Goal: Task Accomplishment & Management: Manage account settings

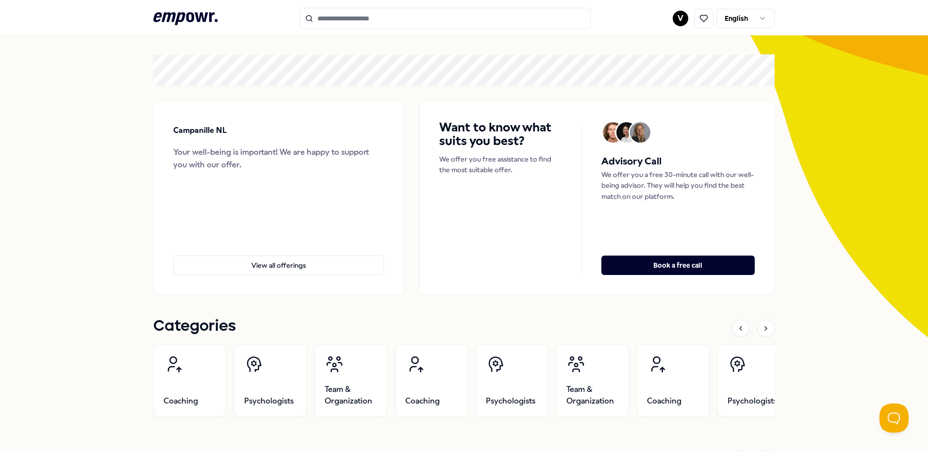
scroll to position [49, 0]
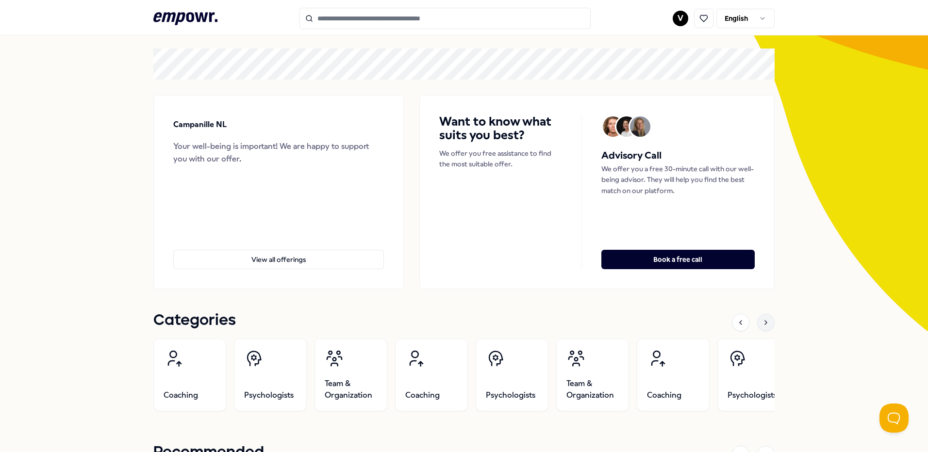
click at [765, 323] on icon at bounding box center [766, 323] width 8 height 8
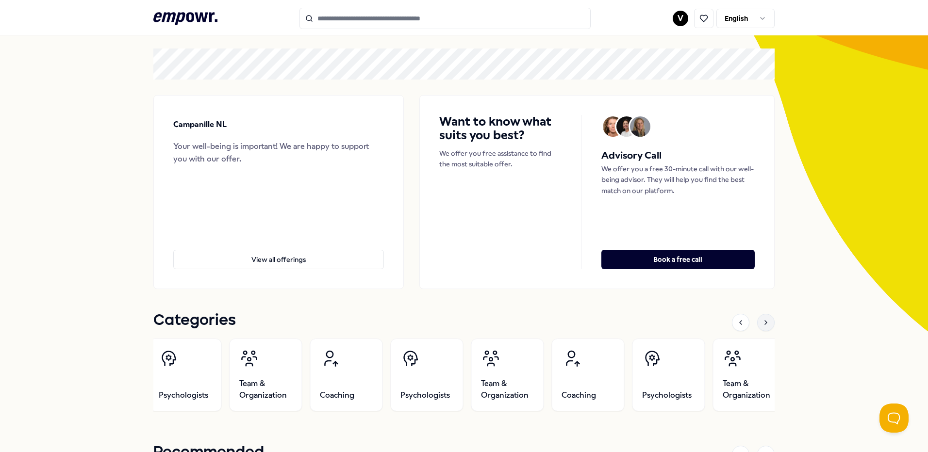
click at [765, 323] on icon at bounding box center [766, 323] width 8 height 8
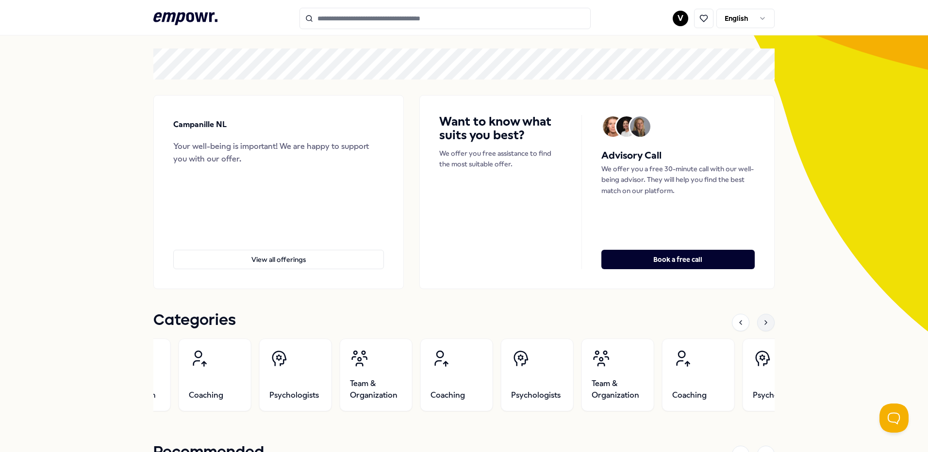
click at [765, 323] on icon at bounding box center [766, 323] width 8 height 8
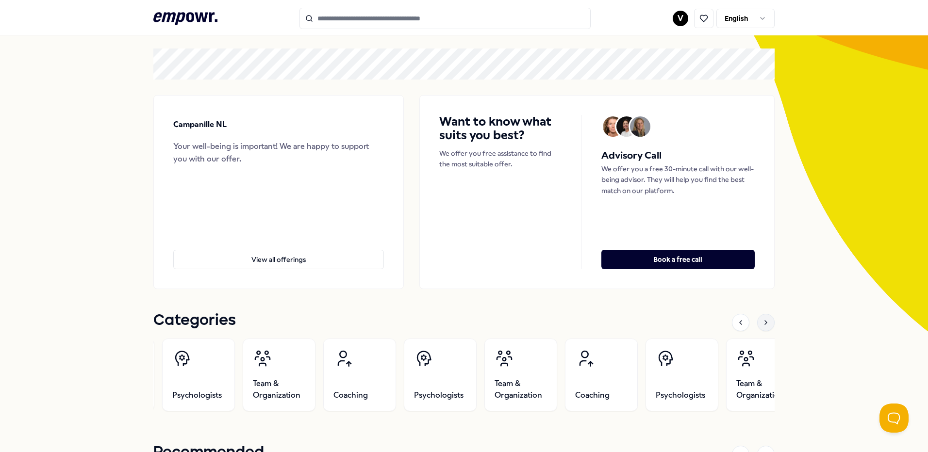
click at [765, 323] on icon at bounding box center [766, 323] width 8 height 8
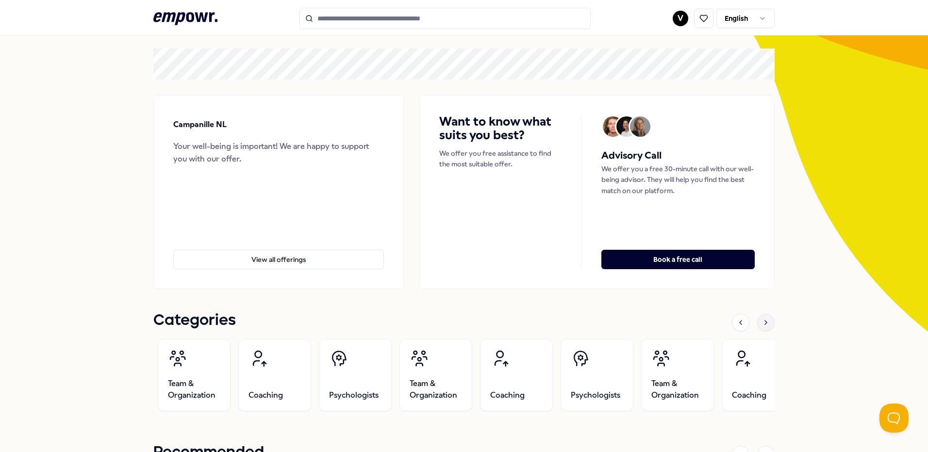
click at [765, 323] on icon at bounding box center [766, 323] width 8 height 8
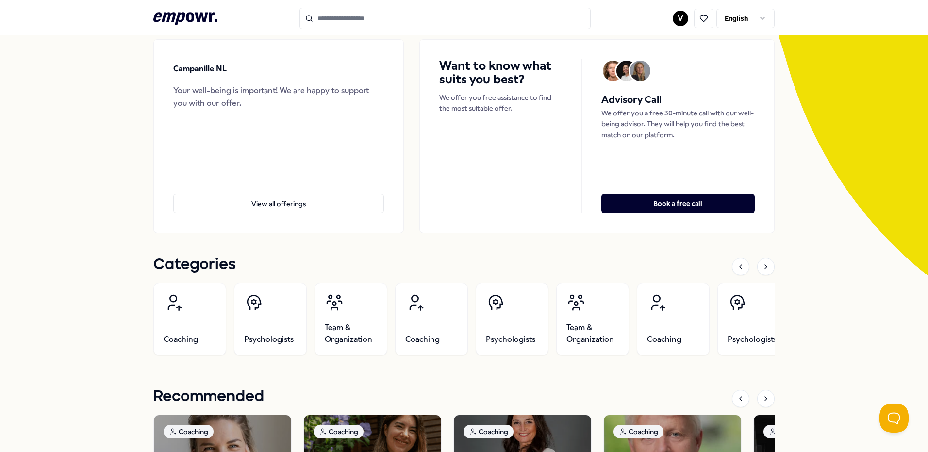
scroll to position [194, 0]
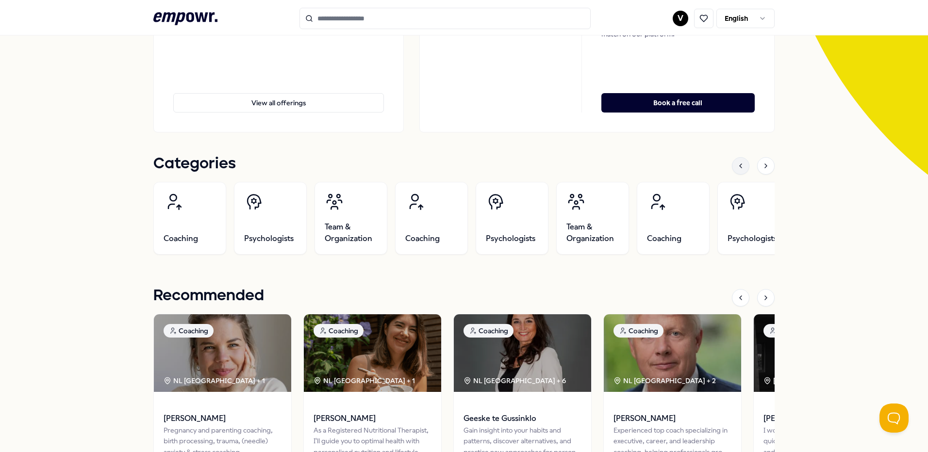
click at [736, 170] on div at bounding box center [740, 165] width 17 height 17
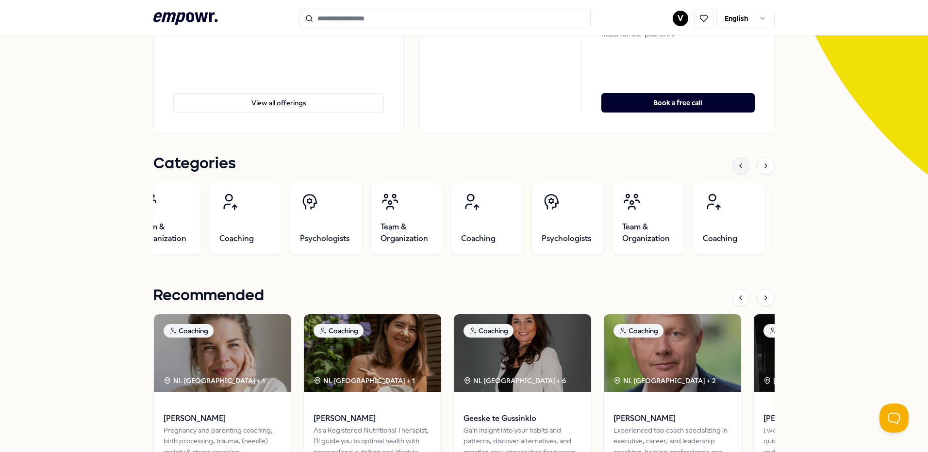
click at [736, 170] on div at bounding box center [740, 165] width 17 height 17
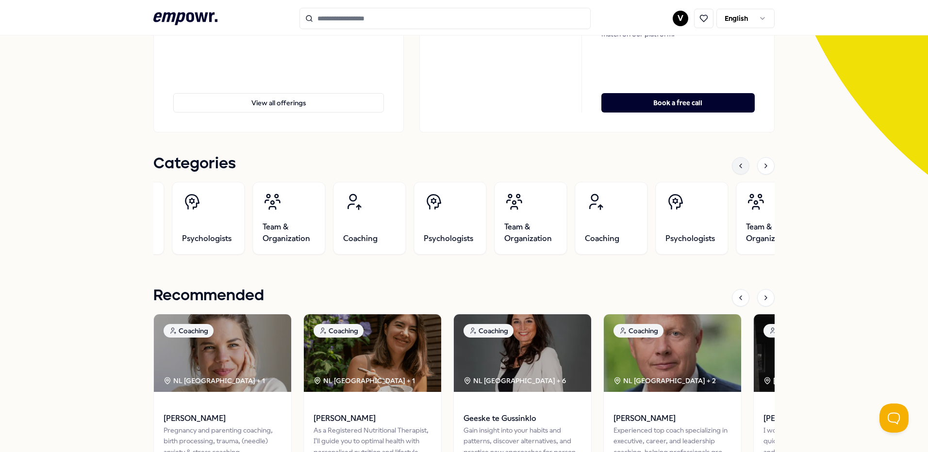
click at [736, 170] on div at bounding box center [740, 165] width 17 height 17
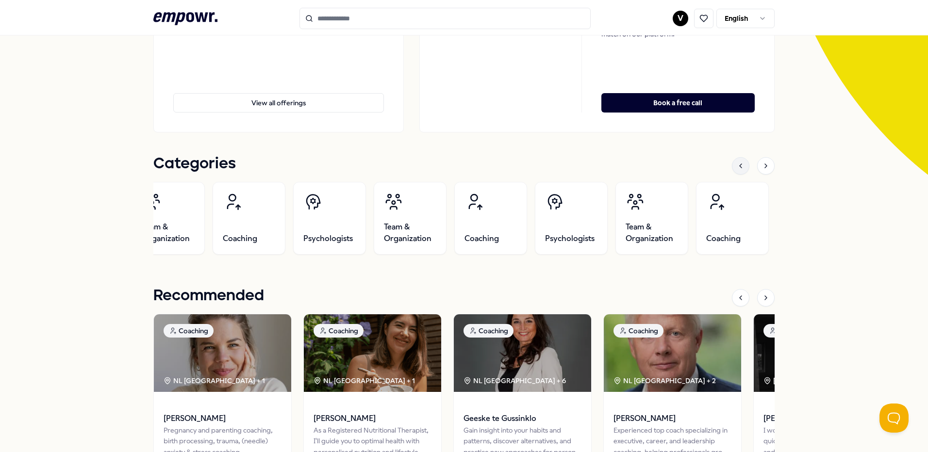
click at [736, 170] on div at bounding box center [740, 165] width 17 height 17
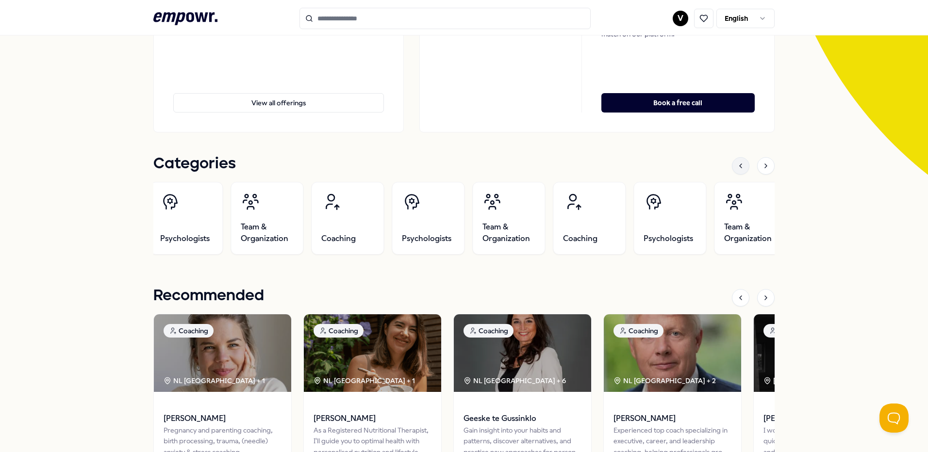
click at [736, 172] on div at bounding box center [740, 165] width 17 height 17
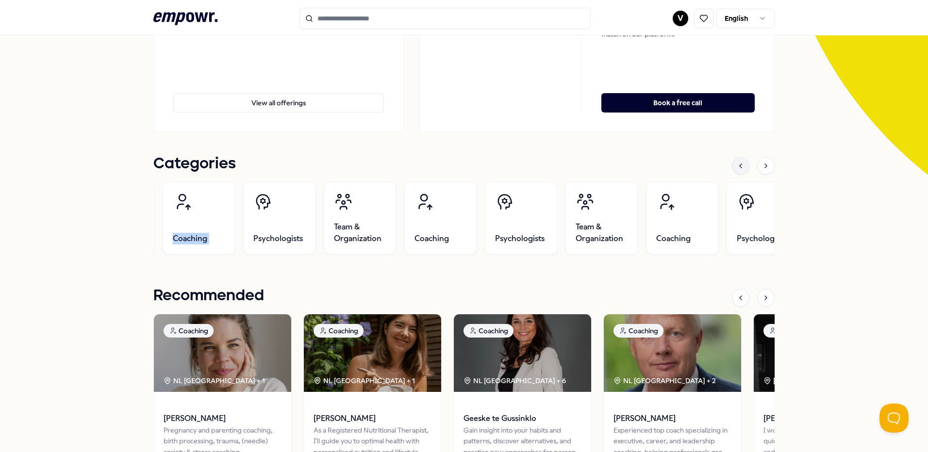
click at [737, 172] on div at bounding box center [740, 165] width 17 height 17
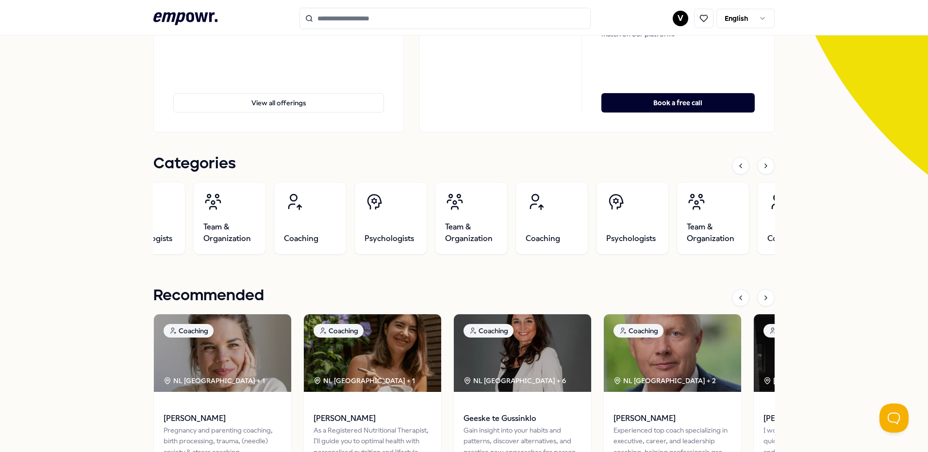
click at [737, 175] on div "Categories" at bounding box center [463, 166] width 621 height 20
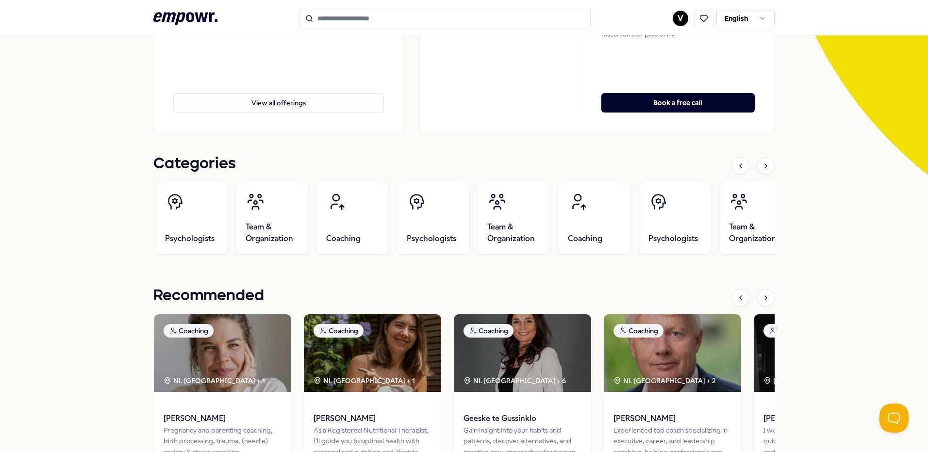
click at [737, 175] on div "Categories" at bounding box center [463, 166] width 621 height 20
click at [738, 176] on div "Categories" at bounding box center [463, 166] width 621 height 20
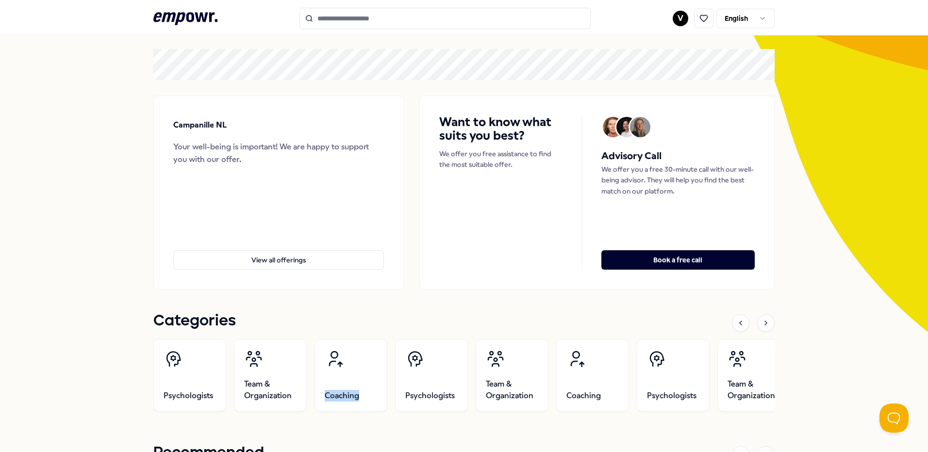
scroll to position [0, 0]
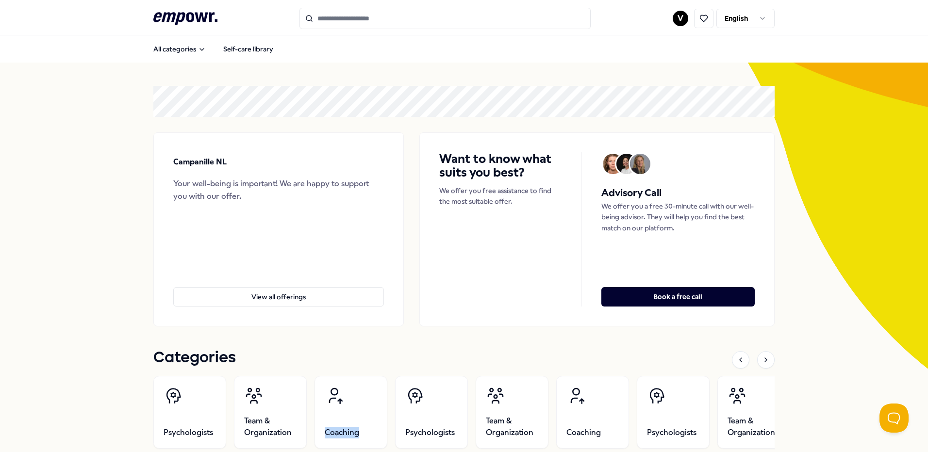
click at [760, 27] on body ".empowr-logo_svg__cls-1{fill:#03032f} V English All categories Self-care librar…" at bounding box center [464, 226] width 928 height 452
click at [681, 21] on html ".empowr-logo_svg__cls-1{fill:#03032f} V English All categories Self-care librar…" at bounding box center [464, 226] width 928 height 452
click at [675, 21] on html ".empowr-logo_svg__cls-1{fill:#03032f} V English All categories Self-care librar…" at bounding box center [464, 226] width 928 height 452
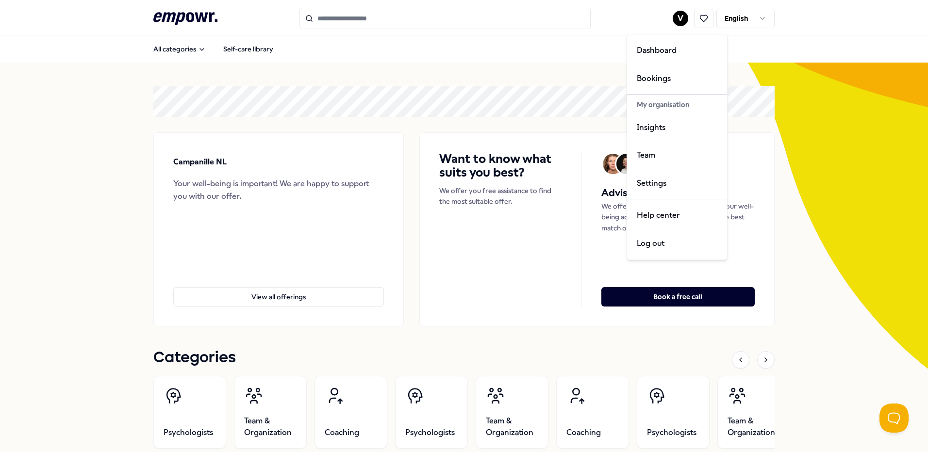
click at [845, 206] on html ".empowr-logo_svg__cls-1{fill:#03032f} V English All categories Self-care librar…" at bounding box center [464, 226] width 928 height 452
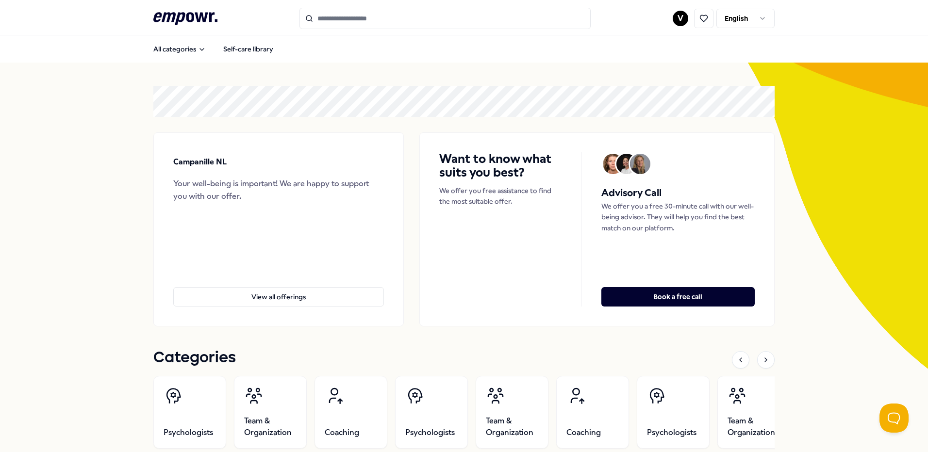
drag, startPoint x: 0, startPoint y: 308, endPoint x: 31, endPoint y: 347, distance: 49.8
click at [0, 308] on html ".empowr-logo_svg__cls-1{fill:#03032f} V English All categories Self-care librar…" at bounding box center [464, 226] width 928 height 452
click at [737, 21] on html ".empowr-logo_svg__cls-1{fill:#03032f} V English All categories Self-care librar…" at bounding box center [464, 226] width 928 height 452
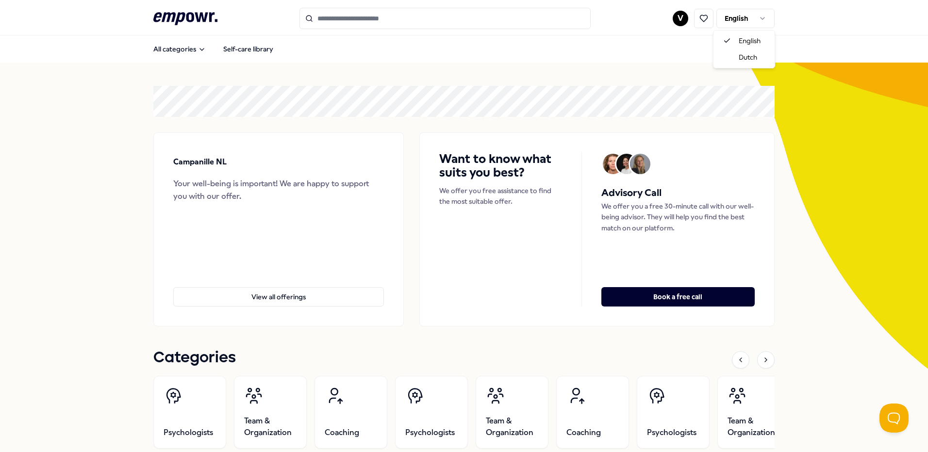
click at [676, 18] on html ".empowr-logo_svg__cls-1{fill:#03032f} V English All categories Self-care librar…" at bounding box center [464, 226] width 928 height 452
click at [666, 16] on div ".empowr-logo_svg__cls-1{fill:#03032f} V English" at bounding box center [463, 18] width 621 height 21
click at [673, 17] on html ".empowr-logo_svg__cls-1{fill:#03032f} V English All categories Self-care librar…" at bounding box center [464, 226] width 928 height 452
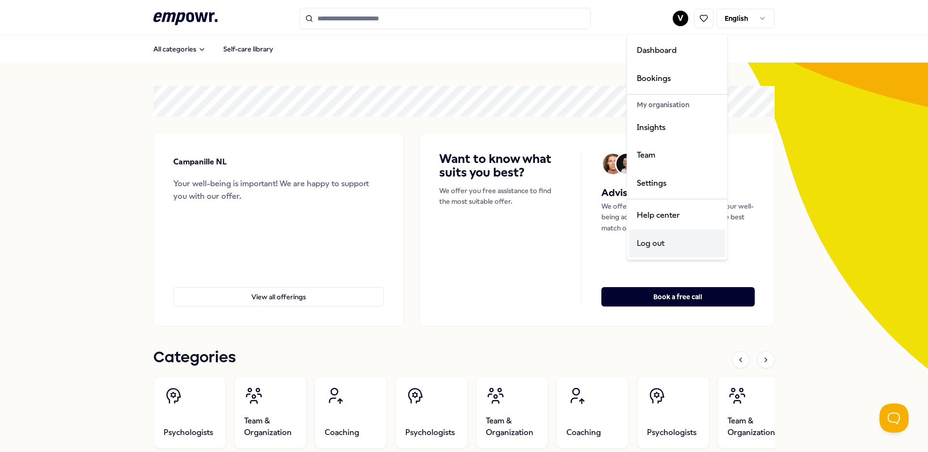
drag, startPoint x: 651, startPoint y: 244, endPoint x: 650, endPoint y: 239, distance: 4.9
click at [651, 245] on div "Log out" at bounding box center [677, 244] width 96 height 28
